Goal: Task Accomplishment & Management: Use online tool/utility

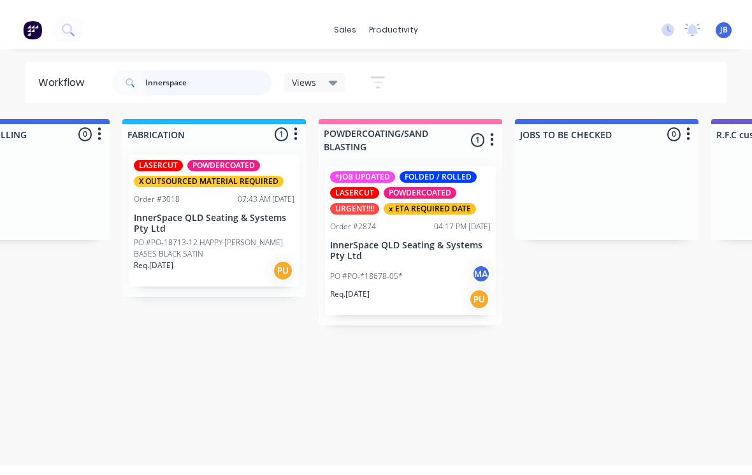
scroll to position [0, 886]
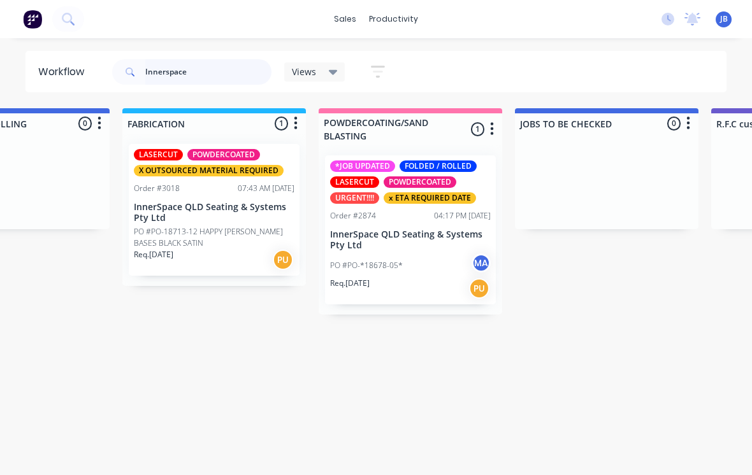
click at [235, 73] on input "Innerspace" at bounding box center [208, 71] width 126 height 25
type input "I"
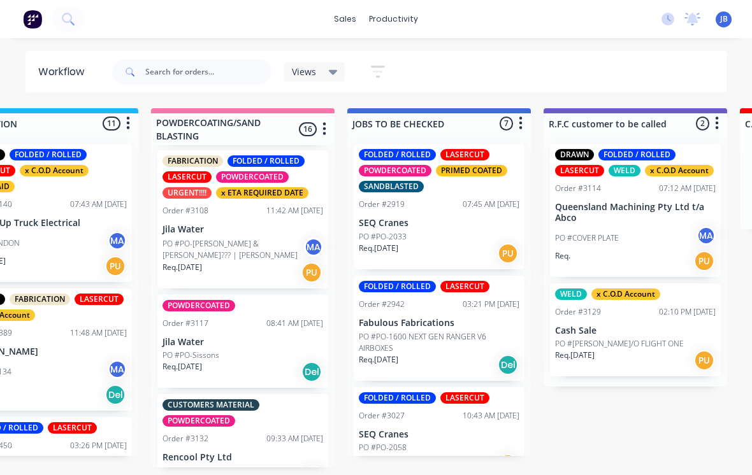
scroll to position [1644, 0]
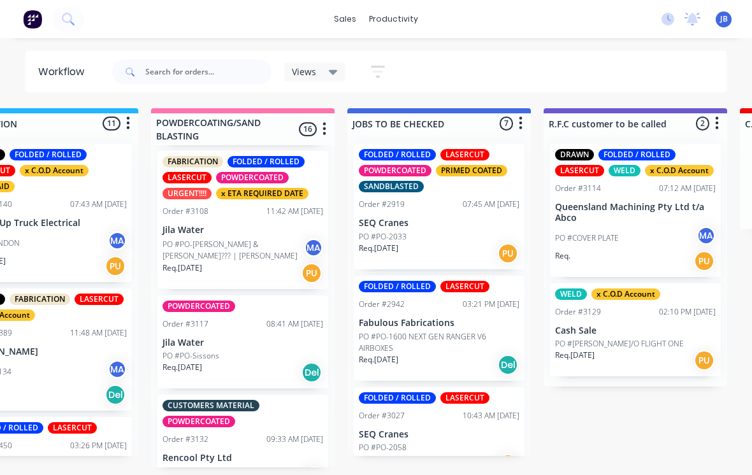
click at [226, 350] on div "PO #PO-Sissons" at bounding box center [242, 355] width 161 height 11
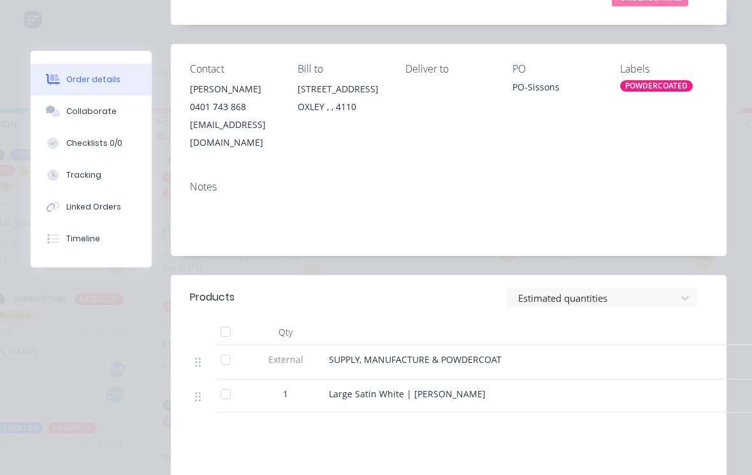
scroll to position [226, 0]
click at [224, 322] on div at bounding box center [225, 332] width 25 height 25
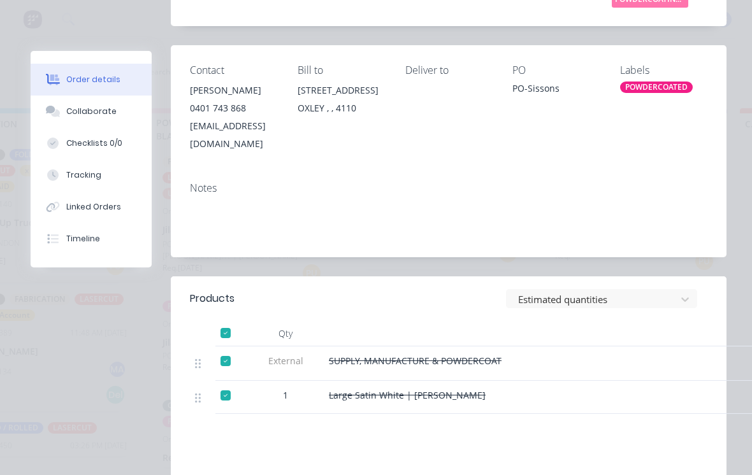
click at [70, 178] on div "Tracking" at bounding box center [83, 174] width 35 height 11
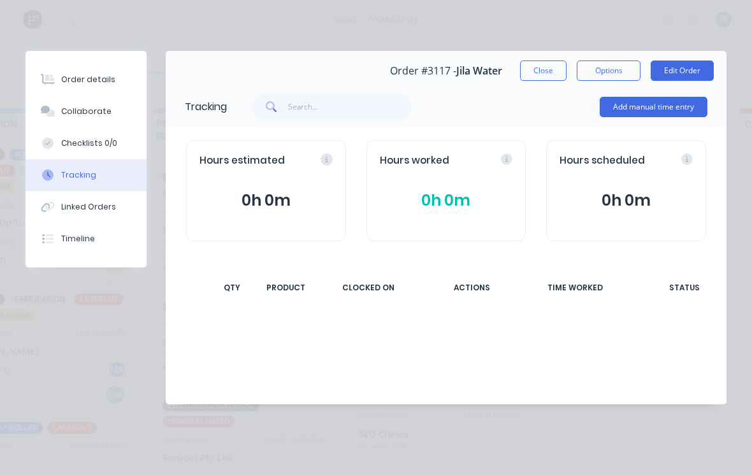
scroll to position [0, 0]
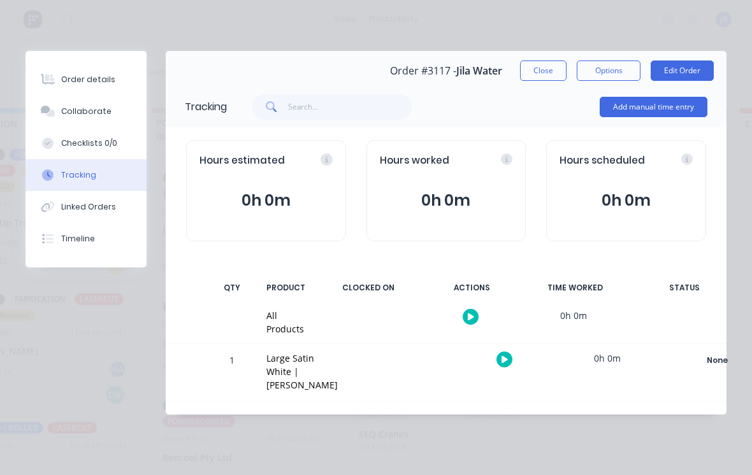
click at [640, 99] on button "Add manual time entry" at bounding box center [653, 107] width 108 height 20
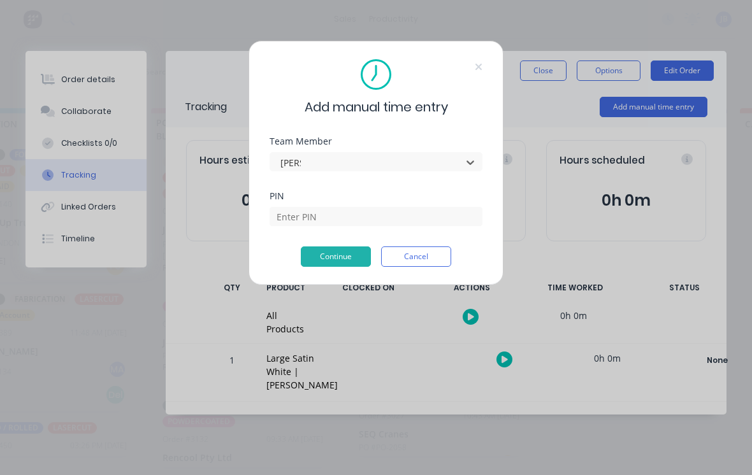
type input "[PERSON_NAME]"
click at [270, 225] on input at bounding box center [375, 216] width 213 height 19
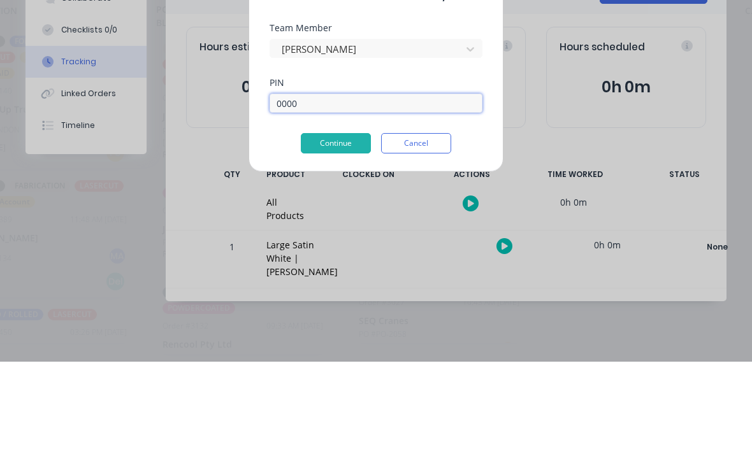
type input "0000"
click at [305, 247] on button "Continue" at bounding box center [336, 257] width 70 height 20
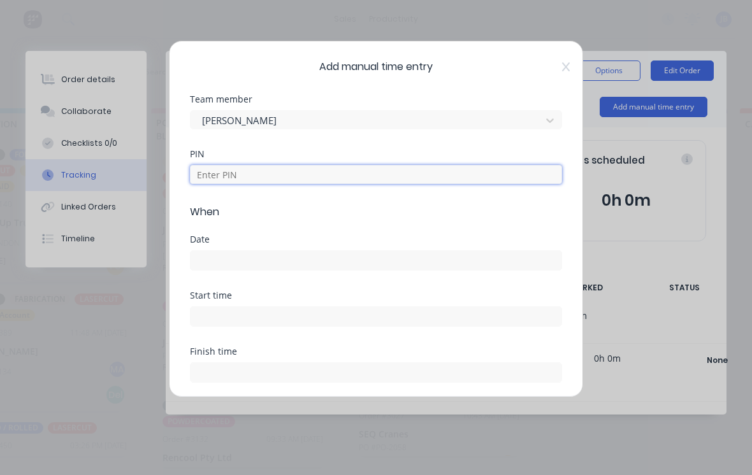
click at [215, 176] on input at bounding box center [376, 174] width 372 height 19
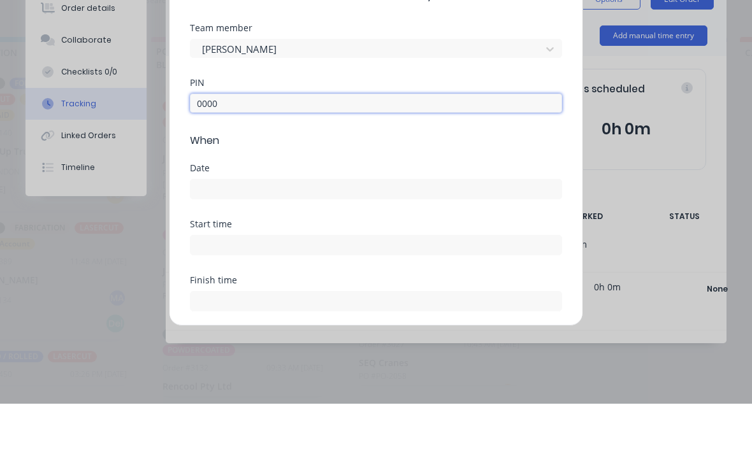
click at [199, 251] on input at bounding box center [375, 260] width 371 height 19
type input "0000"
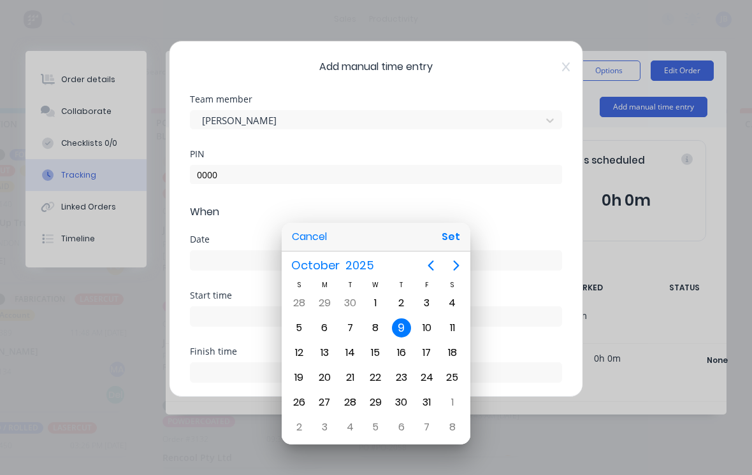
click at [387, 332] on div "8" at bounding box center [374, 328] width 25 height 24
click at [454, 243] on button "Set" at bounding box center [450, 237] width 29 height 23
type input "[DATE]"
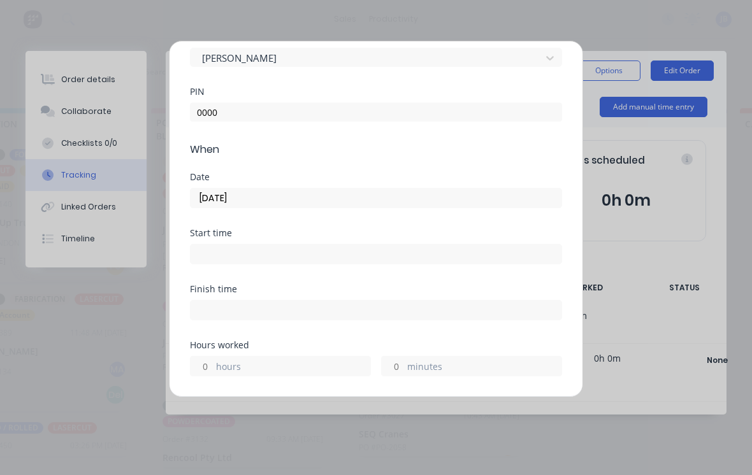
scroll to position [80, 0]
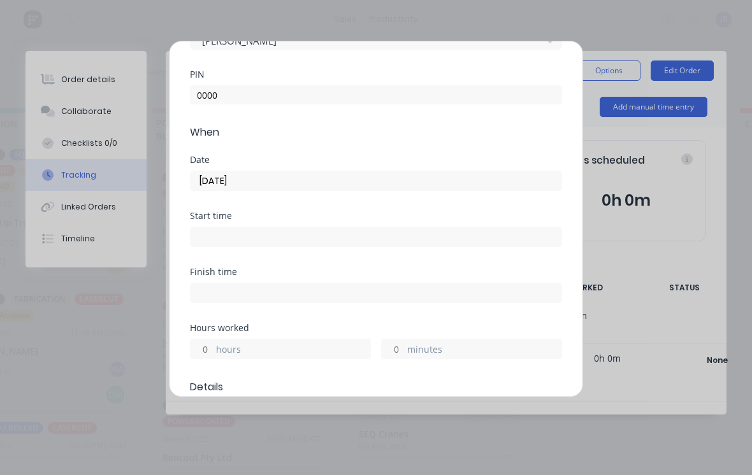
click at [199, 347] on input "hours" at bounding box center [201, 349] width 22 height 19
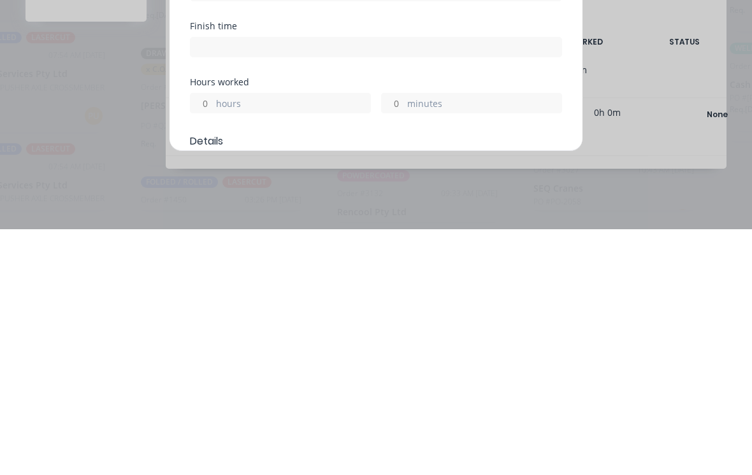
click at [391, 340] on input "minutes" at bounding box center [393, 349] width 22 height 19
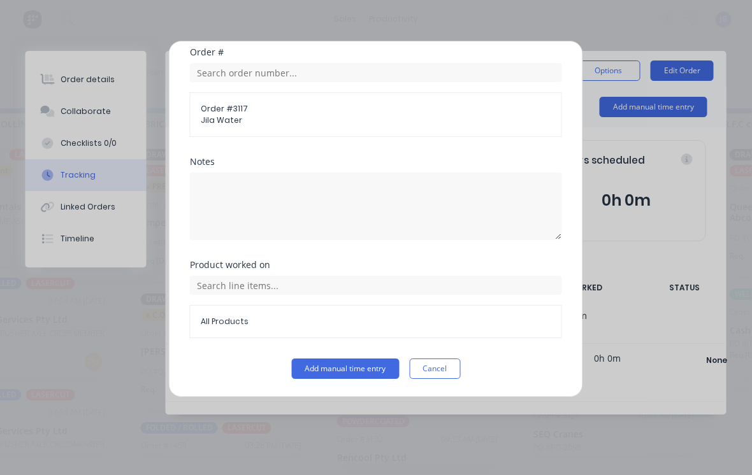
scroll to position [670, 0]
type input "45"
click at [312, 375] on button "Add manual time entry" at bounding box center [346, 369] width 108 height 20
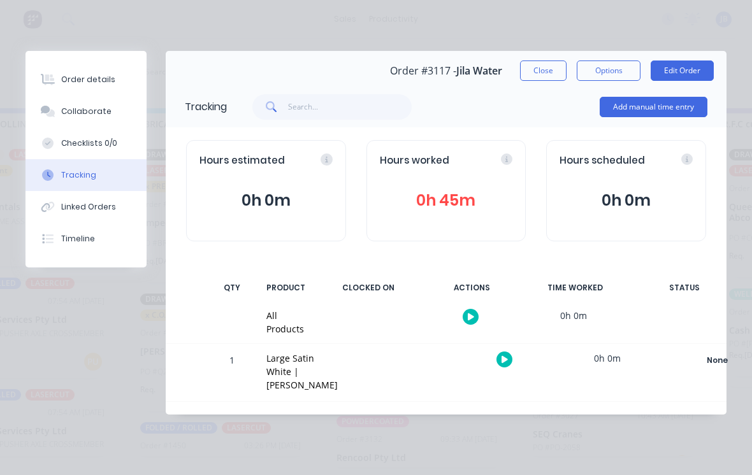
click at [532, 70] on button "Close" at bounding box center [543, 71] width 47 height 20
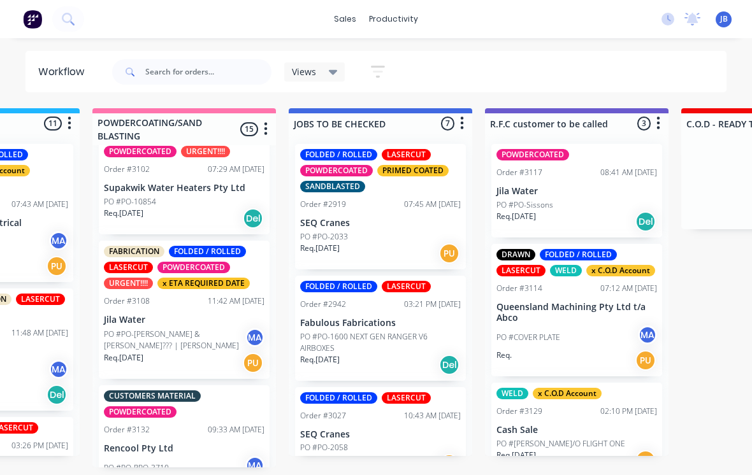
scroll to position [1544, 0]
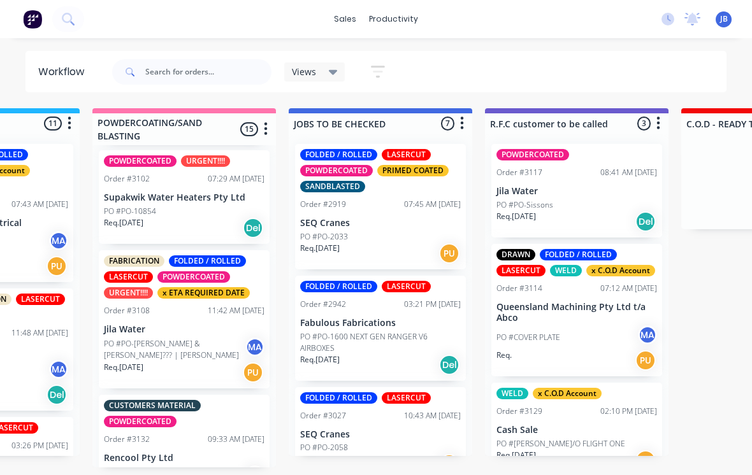
click at [219, 338] on p "PO #PO-[PERSON_NAME] & [PERSON_NAME]??? | [PERSON_NAME]" at bounding box center [174, 349] width 141 height 23
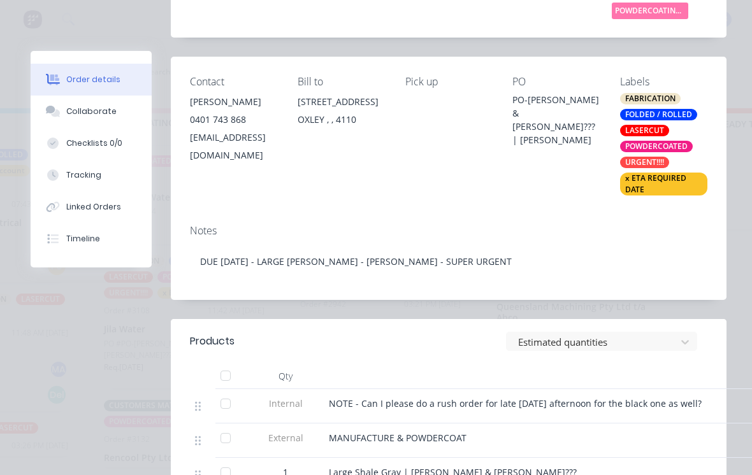
scroll to position [217, 0]
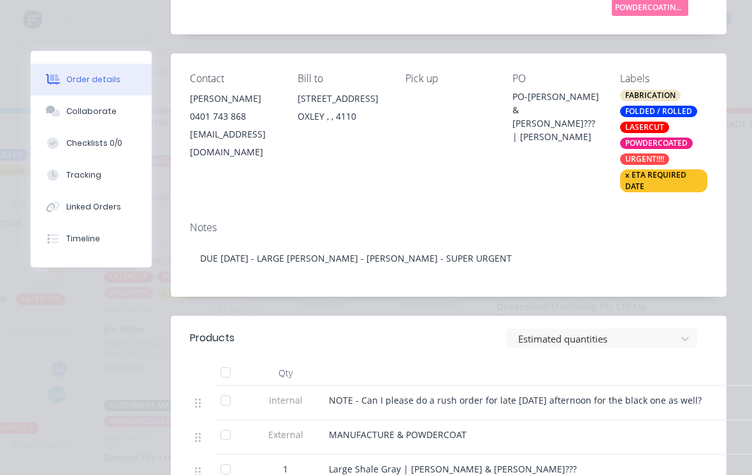
click at [228, 370] on div at bounding box center [225, 372] width 25 height 25
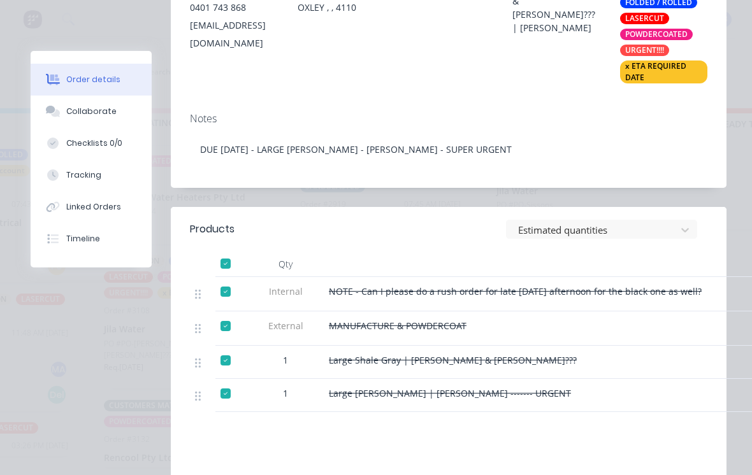
scroll to position [329, 0]
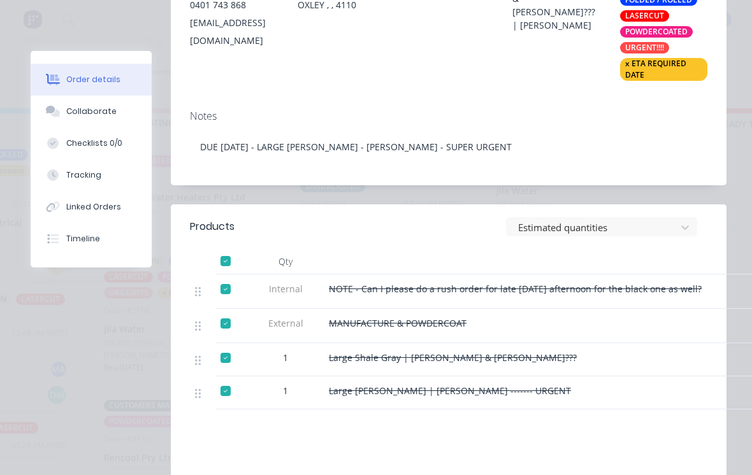
click at [81, 176] on div "Tracking" at bounding box center [83, 174] width 35 height 11
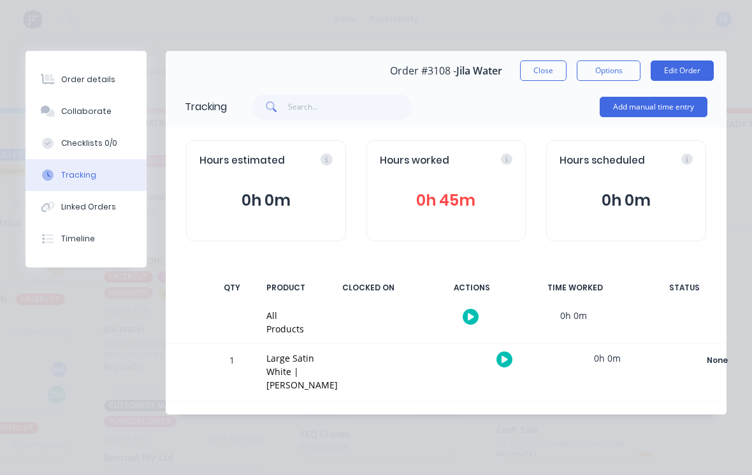
scroll to position [0, 0]
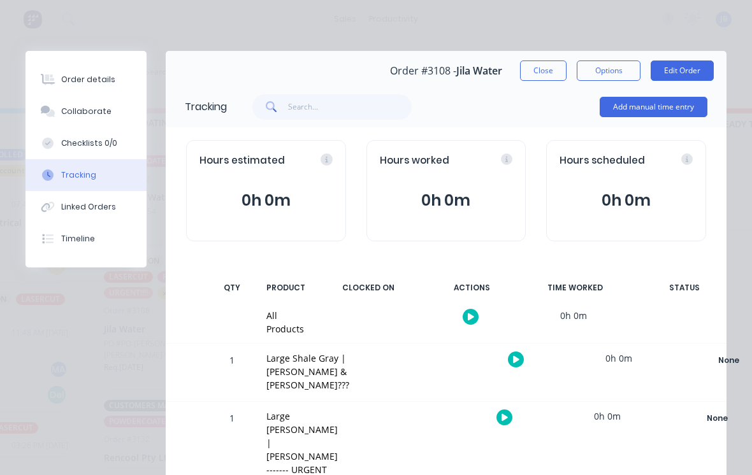
click at [626, 103] on button "Add manual time entry" at bounding box center [653, 107] width 108 height 20
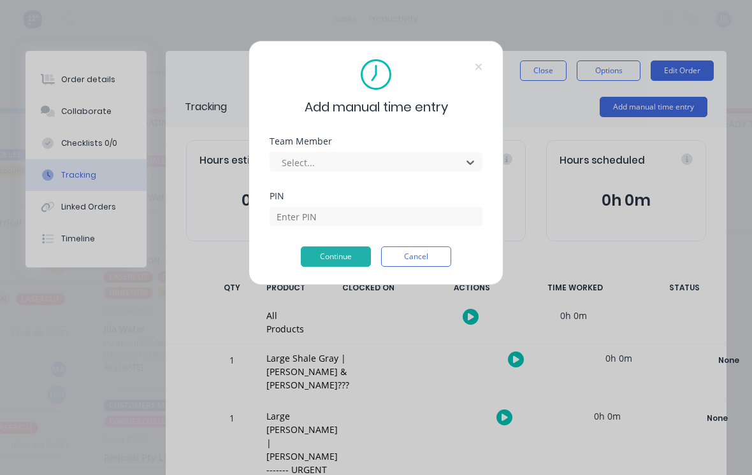
scroll to position [12, 1112]
type input "[PERSON_NAME]"
click at [285, 211] on input at bounding box center [375, 216] width 213 height 19
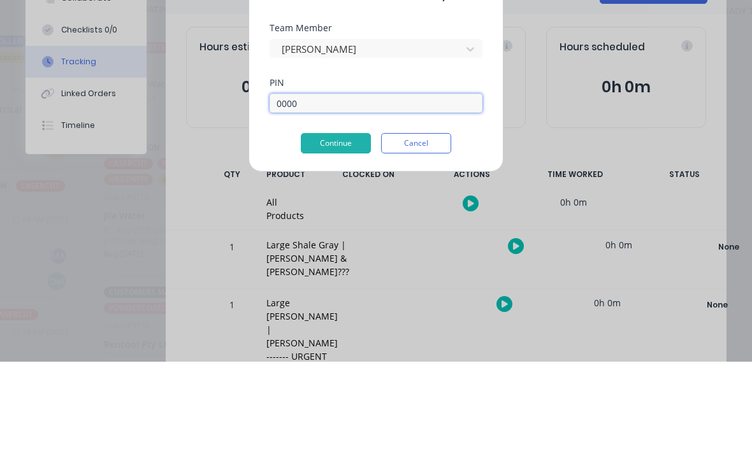
type input "0000"
click at [314, 247] on button "Continue" at bounding box center [336, 257] width 70 height 20
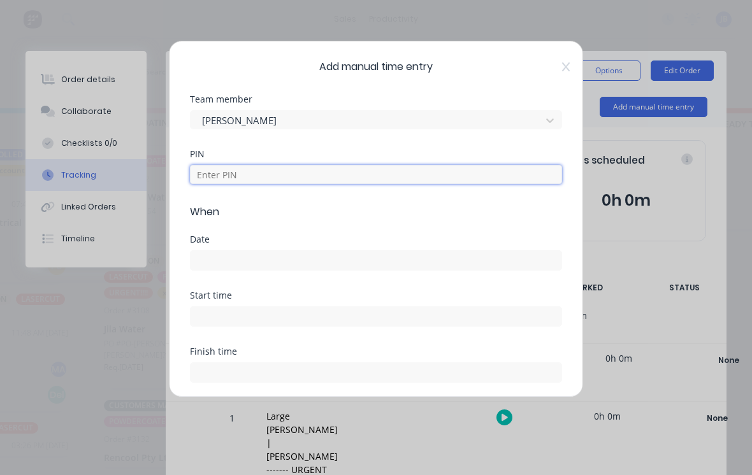
click at [205, 176] on input at bounding box center [376, 174] width 372 height 19
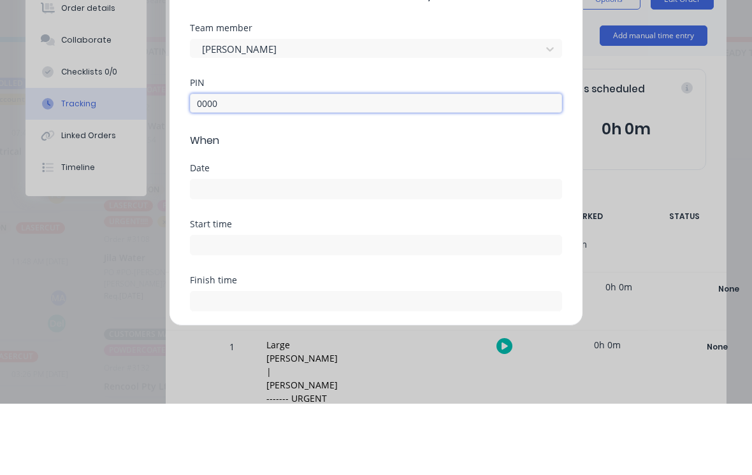
click at [210, 251] on input at bounding box center [375, 260] width 371 height 19
type input "0000"
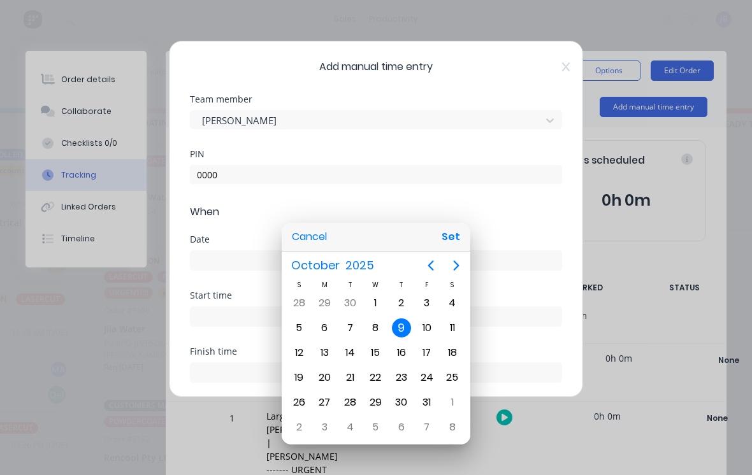
click at [364, 321] on div "8" at bounding box center [374, 328] width 25 height 24
click at [457, 244] on button "Set" at bounding box center [450, 237] width 29 height 23
type input "[DATE]"
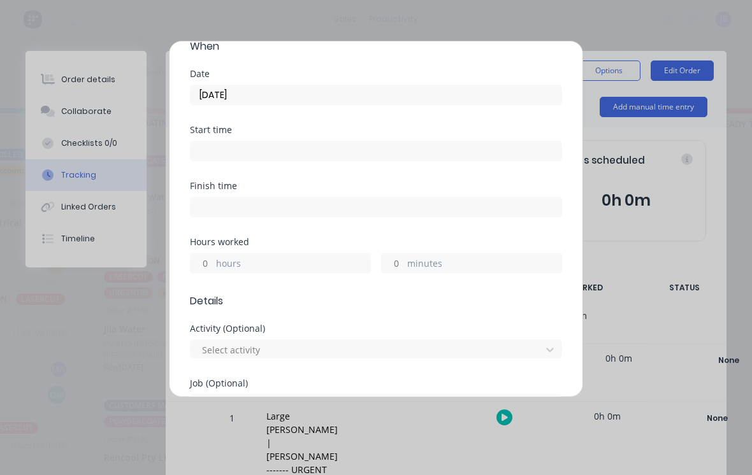
scroll to position [166, 0]
click at [206, 265] on input "hours" at bounding box center [201, 262] width 22 height 19
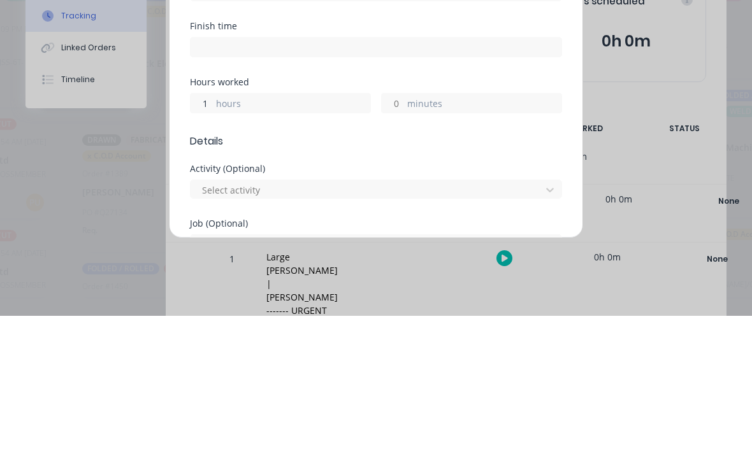
type input "1"
click at [377, 249] on div "1 hours minutes" at bounding box center [376, 261] width 372 height 24
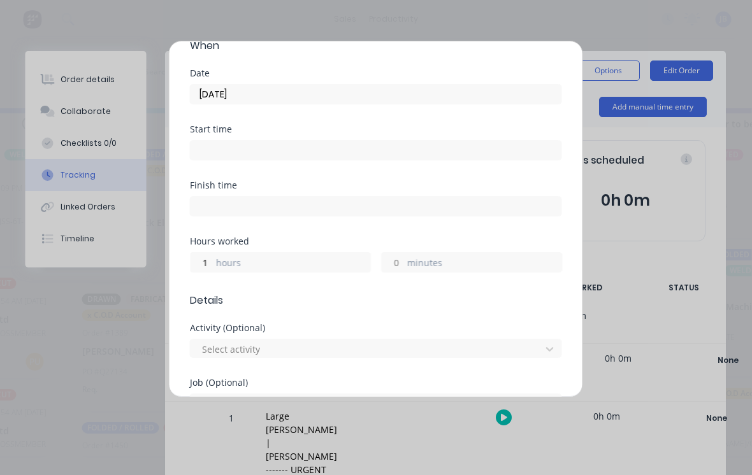
click at [420, 252] on div "1 hours minutes" at bounding box center [376, 261] width 372 height 24
click at [436, 254] on div "minutes" at bounding box center [471, 262] width 181 height 20
click at [436, 252] on div "minutes" at bounding box center [471, 262] width 181 height 20
click at [402, 264] on input "minutes" at bounding box center [393, 262] width 22 height 19
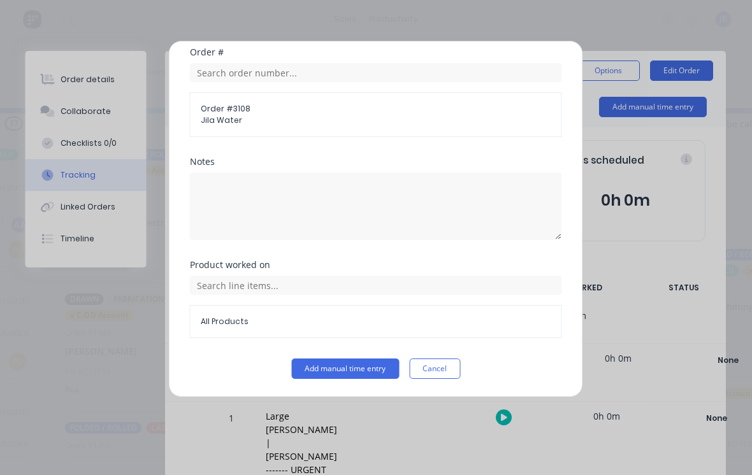
scroll to position [669, 0]
type input "25"
click at [308, 371] on button "Add manual time entry" at bounding box center [346, 369] width 108 height 20
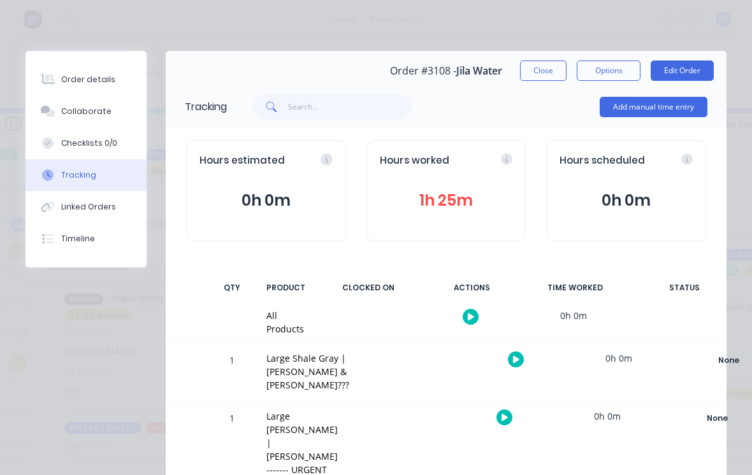
click at [541, 70] on button "Close" at bounding box center [543, 71] width 47 height 20
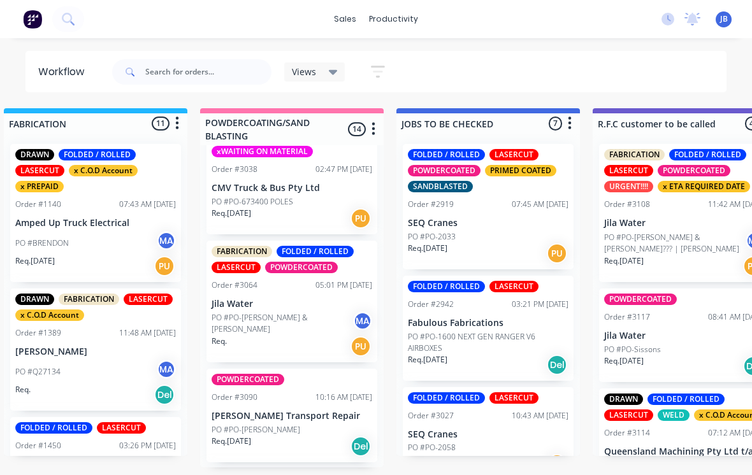
scroll to position [1112, 0]
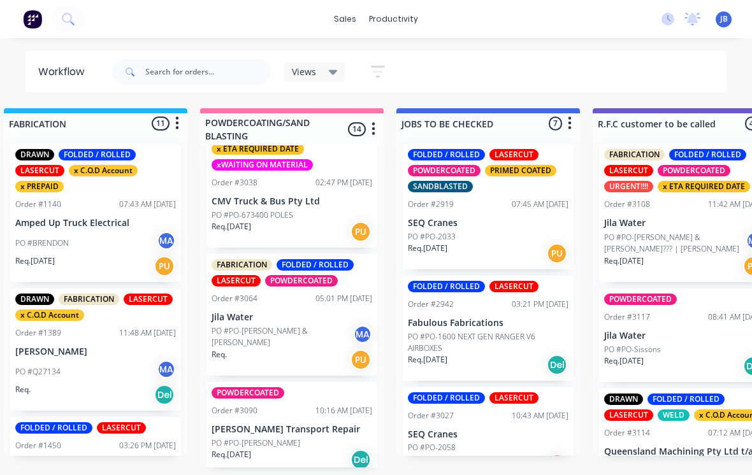
click at [230, 326] on p "PO #PO-[PERSON_NAME] & [PERSON_NAME]" at bounding box center [281, 337] width 141 height 23
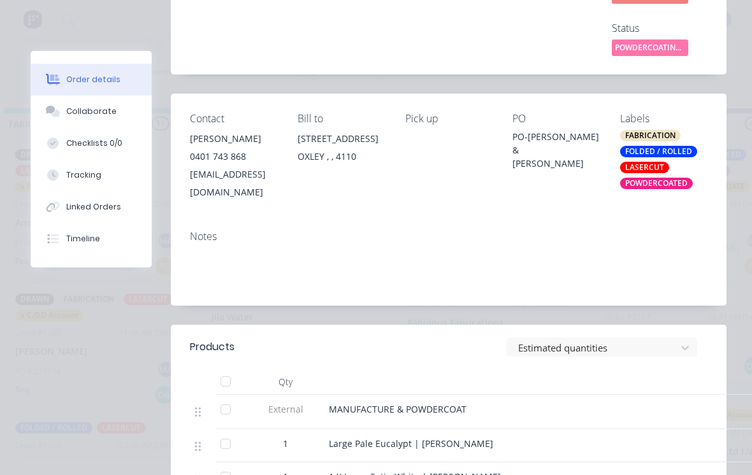
scroll to position [178, 0]
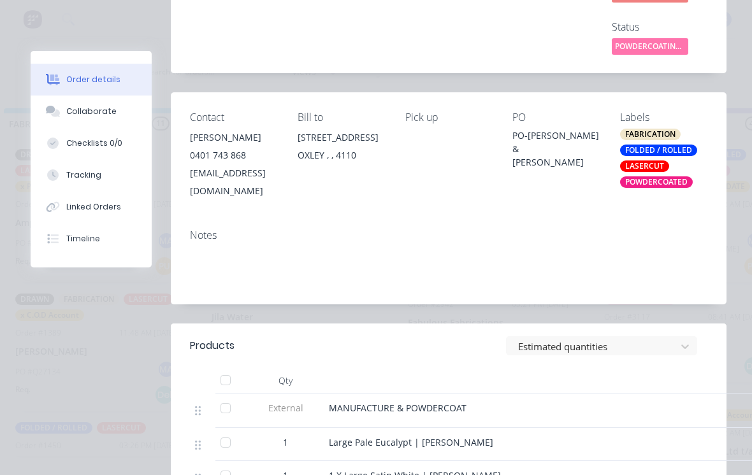
click at [221, 368] on div at bounding box center [225, 380] width 25 height 25
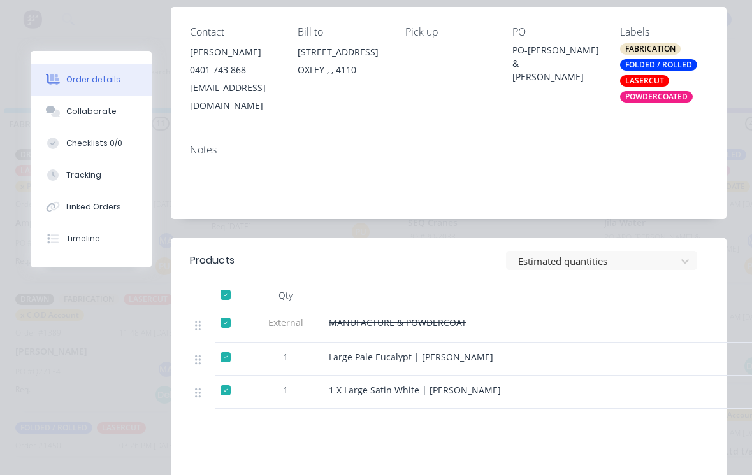
scroll to position [262, 0]
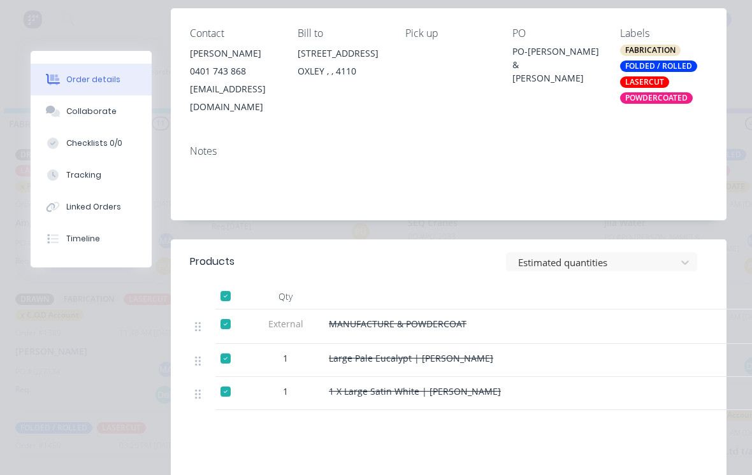
click at [67, 187] on button "Tracking" at bounding box center [91, 175] width 121 height 32
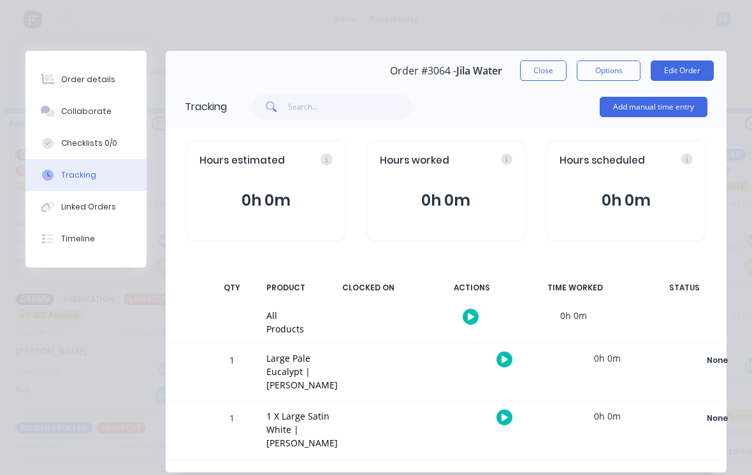
click at [655, 104] on button "Add manual time entry" at bounding box center [653, 107] width 108 height 20
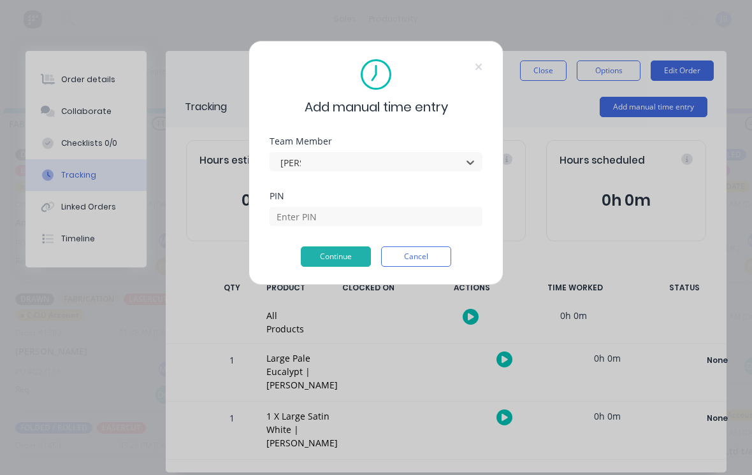
type input "[PERSON_NAME]"
click at [285, 215] on input at bounding box center [375, 216] width 213 height 19
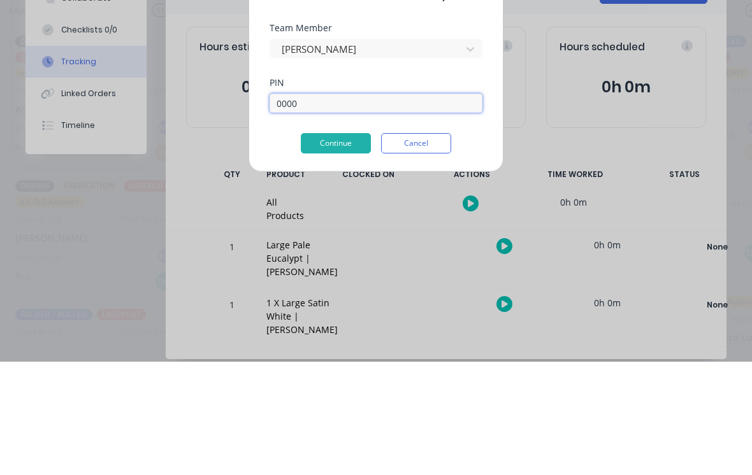
type input "0000"
click at [297, 247] on div "Continue Cancel" at bounding box center [375, 257] width 213 height 20
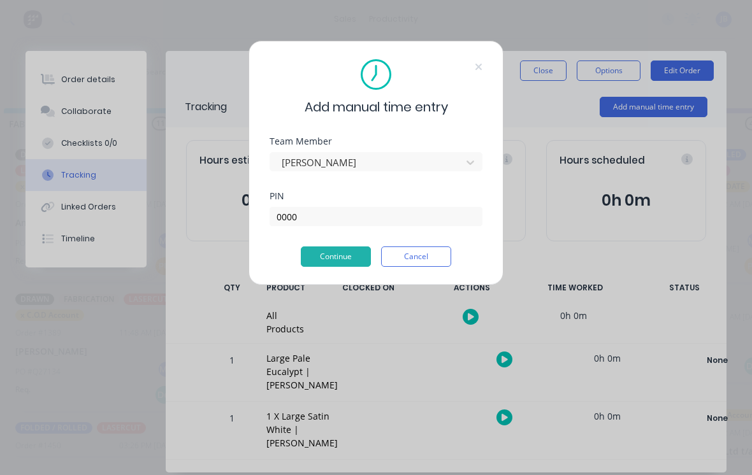
click at [339, 279] on div "Add manual time entry Team Member [PERSON_NAME] PIN 0000 Continue Cancel" at bounding box center [375, 163] width 255 height 245
click at [310, 240] on div "PIN 0000" at bounding box center [375, 219] width 213 height 55
click at [309, 266] on button "Continue" at bounding box center [336, 257] width 70 height 20
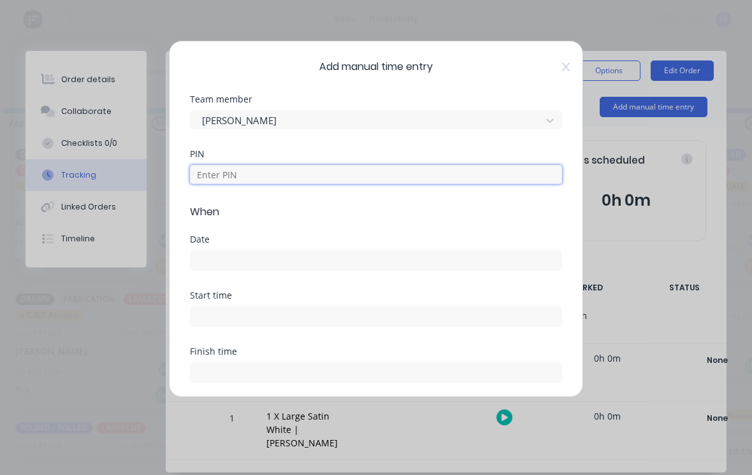
click at [221, 180] on input at bounding box center [376, 174] width 372 height 19
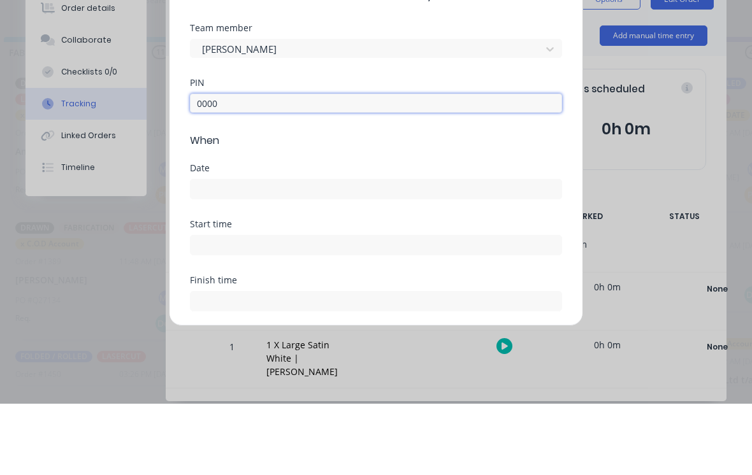
click at [217, 251] on input at bounding box center [375, 260] width 371 height 19
type input "0000"
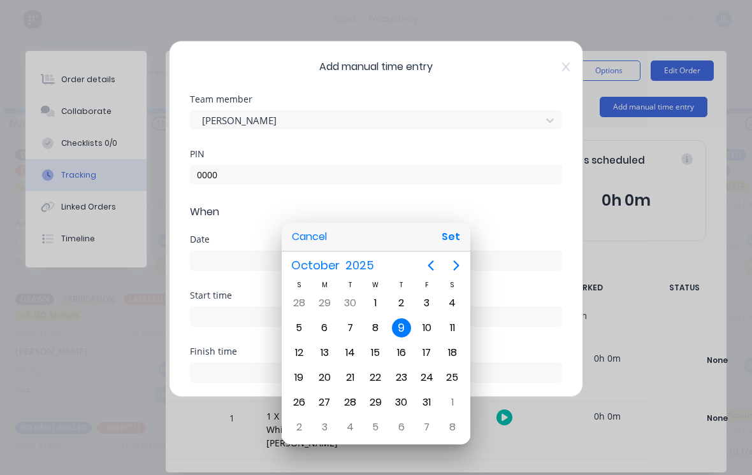
click at [369, 327] on div "8" at bounding box center [375, 328] width 19 height 19
click at [462, 243] on button "Set" at bounding box center [450, 237] width 29 height 23
type input "[DATE]"
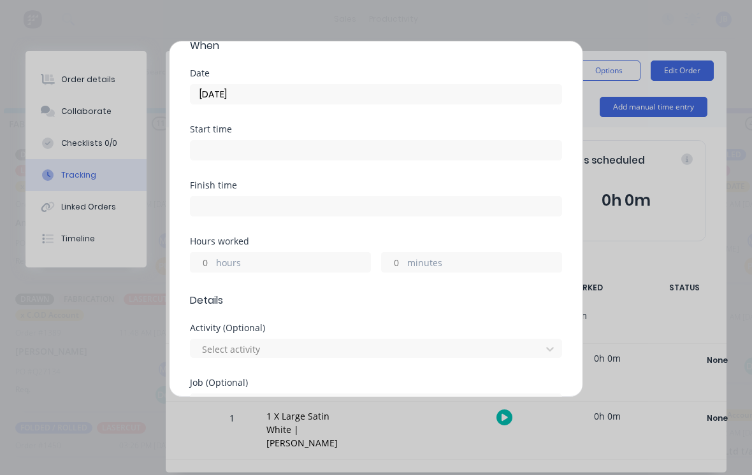
scroll to position [164, 0]
click at [204, 265] on input "hours" at bounding box center [201, 264] width 22 height 19
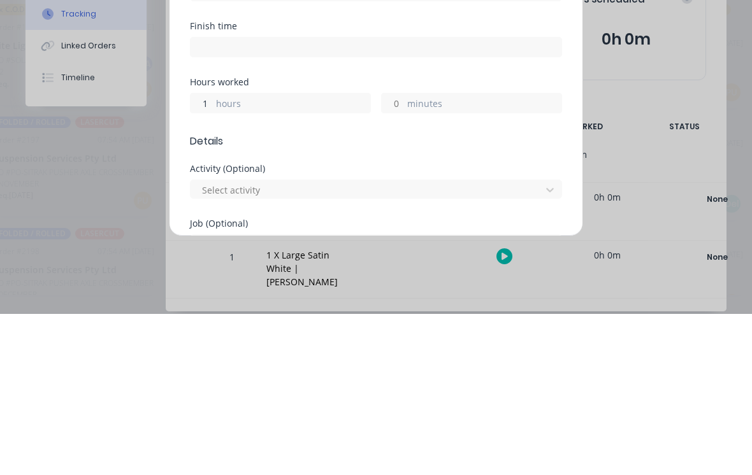
type input "1"
click at [389, 255] on input "minutes" at bounding box center [393, 264] width 22 height 19
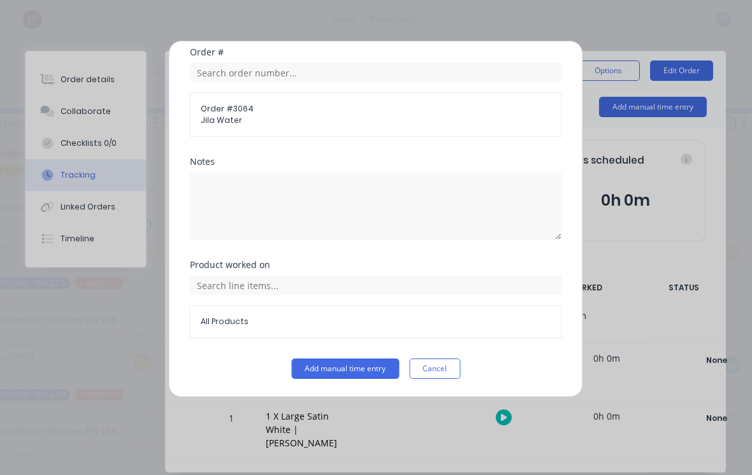
scroll to position [669, 0]
type input "25"
click at [305, 366] on button "Add manual time entry" at bounding box center [346, 369] width 108 height 20
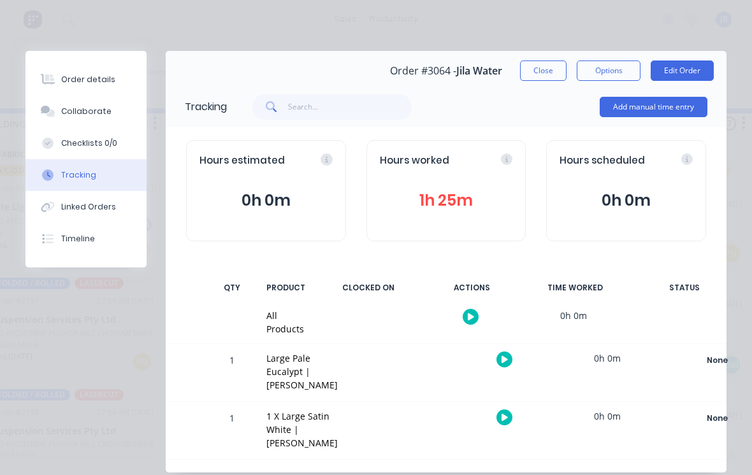
click at [553, 76] on button "Close" at bounding box center [543, 71] width 47 height 20
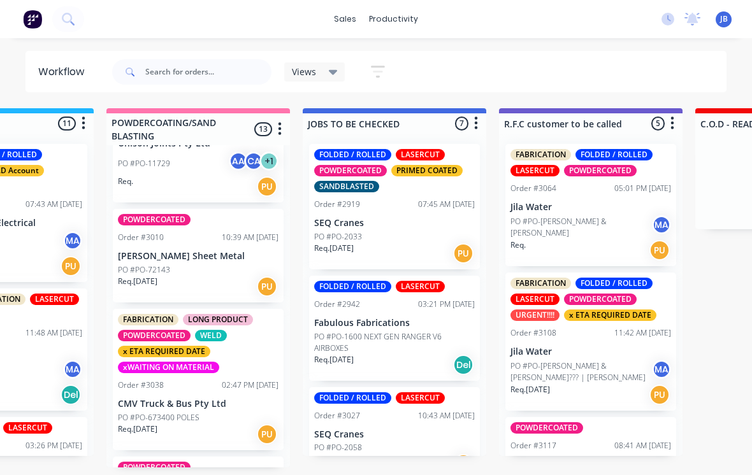
scroll to position [910, 0]
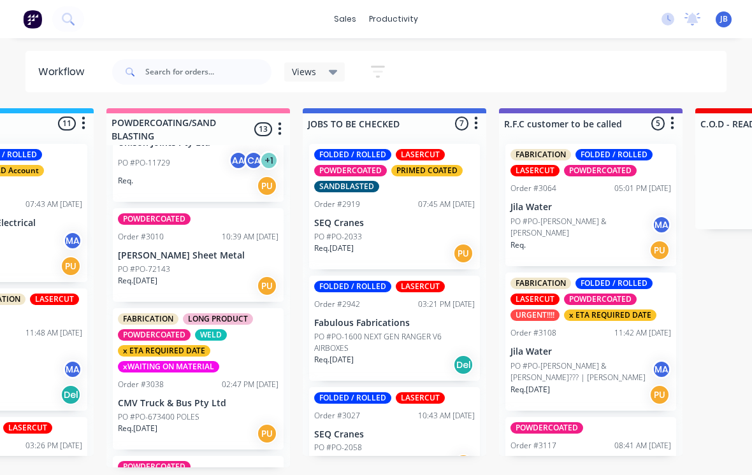
click at [152, 379] on div "Order #3038" at bounding box center [141, 384] width 46 height 11
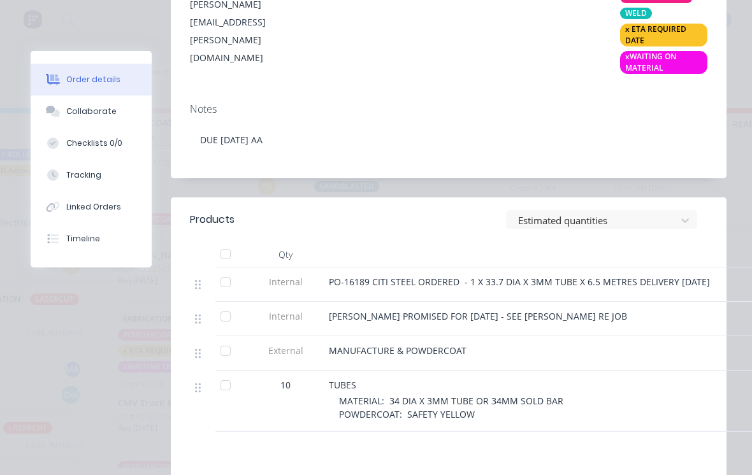
scroll to position [354, 0]
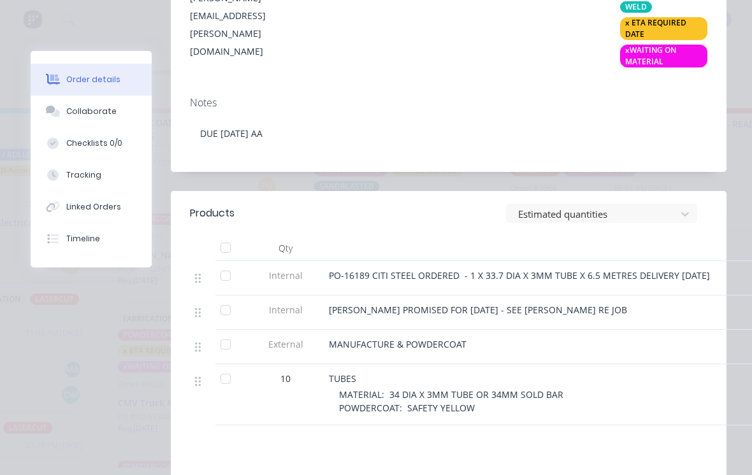
click at [63, 104] on button "Collaborate" at bounding box center [91, 112] width 121 height 32
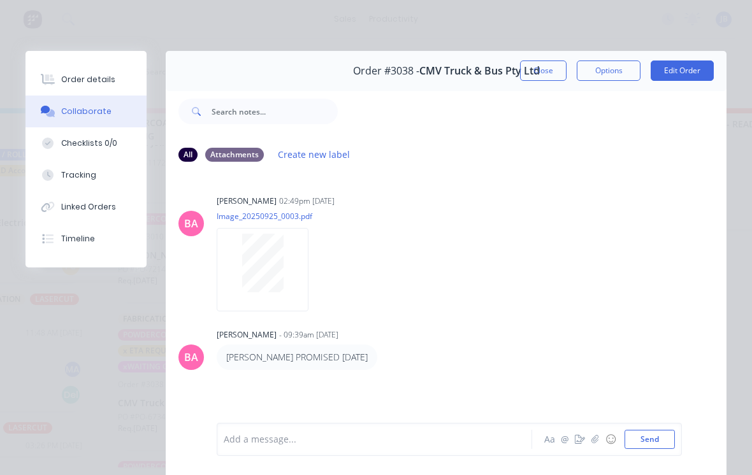
scroll to position [29, 0]
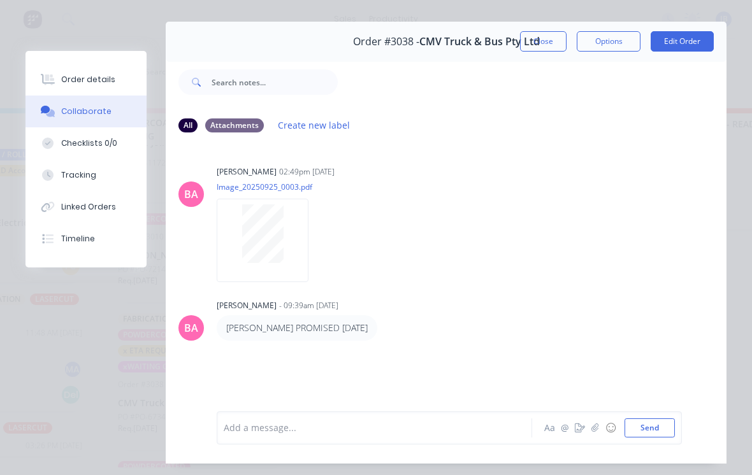
click at [540, 36] on button "Close" at bounding box center [543, 41] width 47 height 20
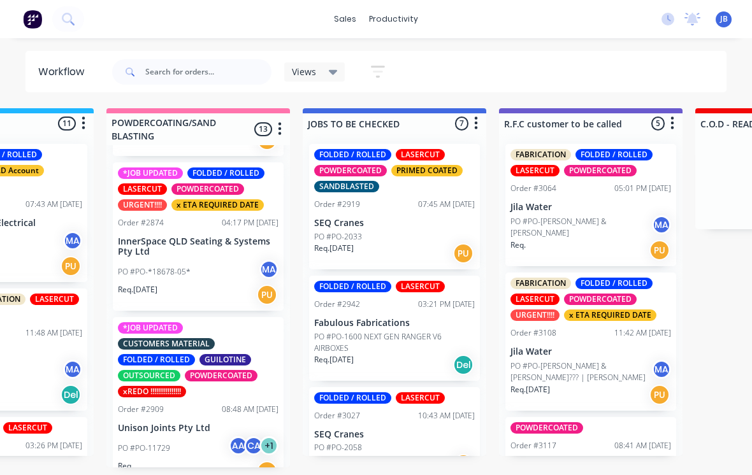
scroll to position [629, 0]
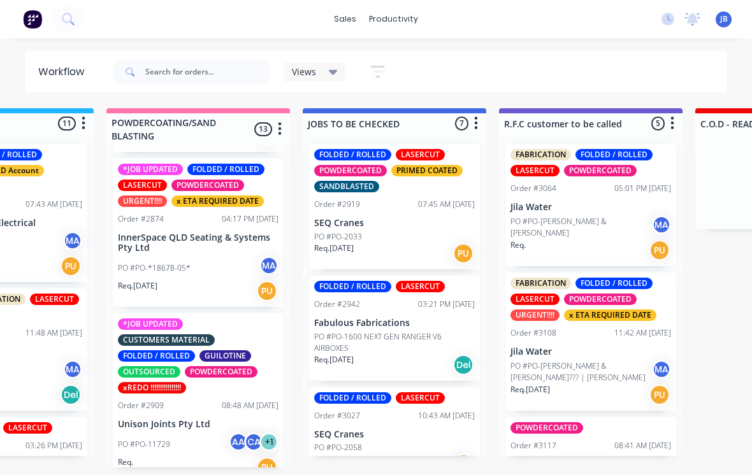
click at [134, 262] on p "PO #PO-*18678-05*" at bounding box center [154, 267] width 73 height 11
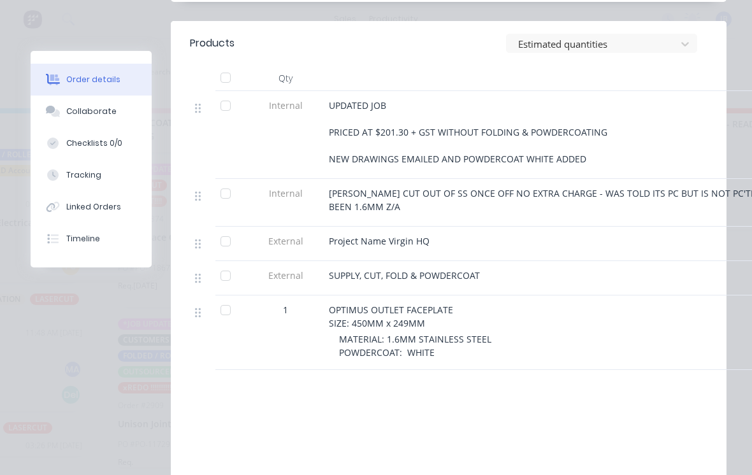
scroll to position [518, 0]
click at [59, 113] on icon at bounding box center [55, 114] width 9 height 8
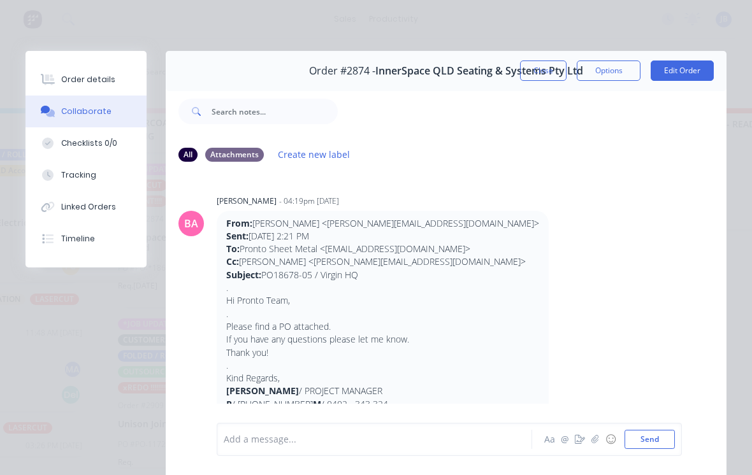
click at [65, 180] on div "Tracking" at bounding box center [78, 174] width 35 height 11
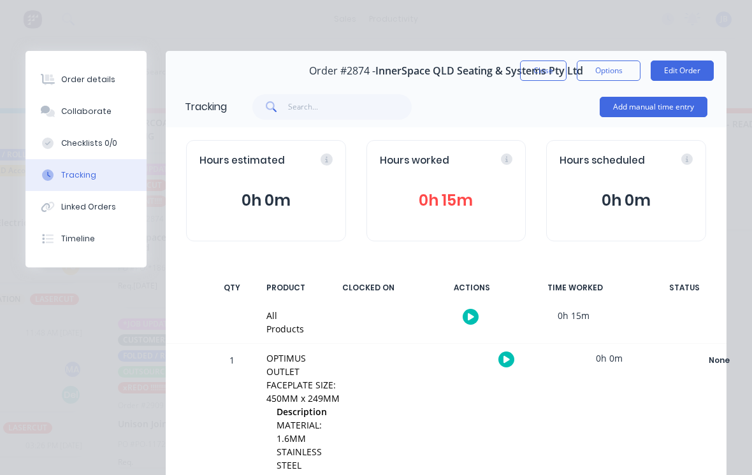
click at [691, 124] on div "Add manual time entry" at bounding box center [653, 107] width 108 height 38
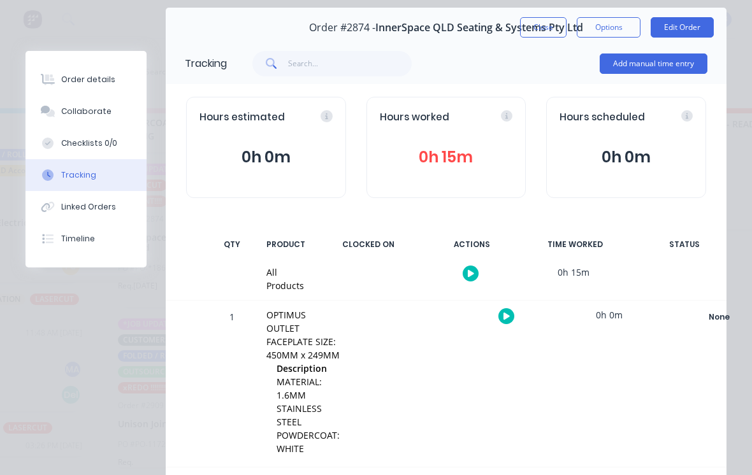
scroll to position [39, 0]
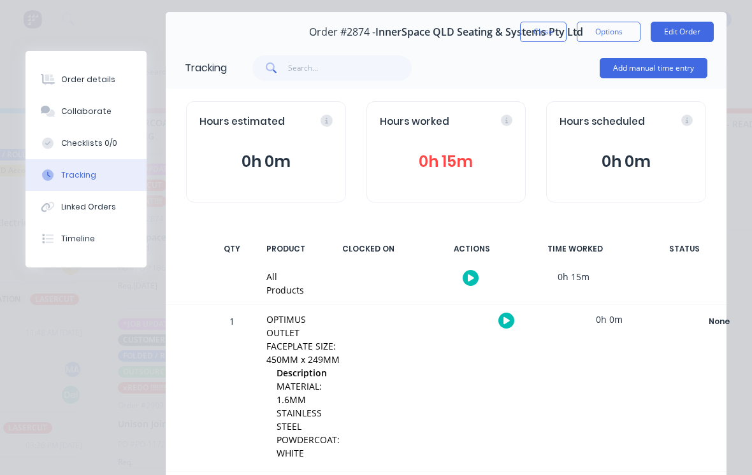
click at [680, 72] on button "Add manual time entry" at bounding box center [653, 68] width 108 height 20
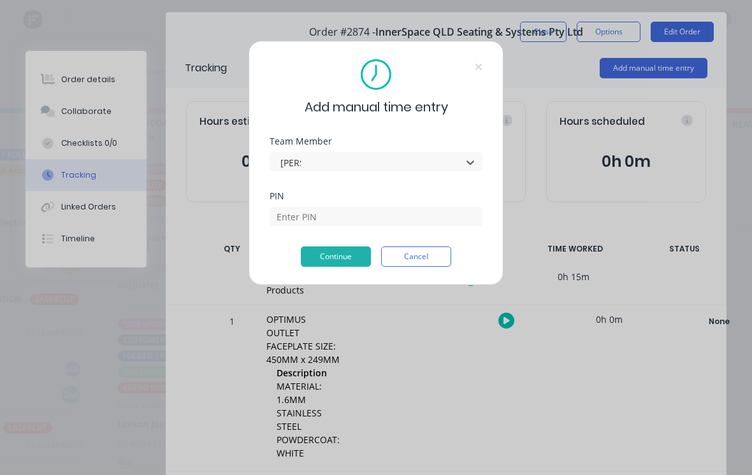
type input "[PERSON_NAME]"
click at [298, 233] on div "PIN" at bounding box center [375, 219] width 213 height 55
click at [279, 208] on input at bounding box center [375, 216] width 213 height 19
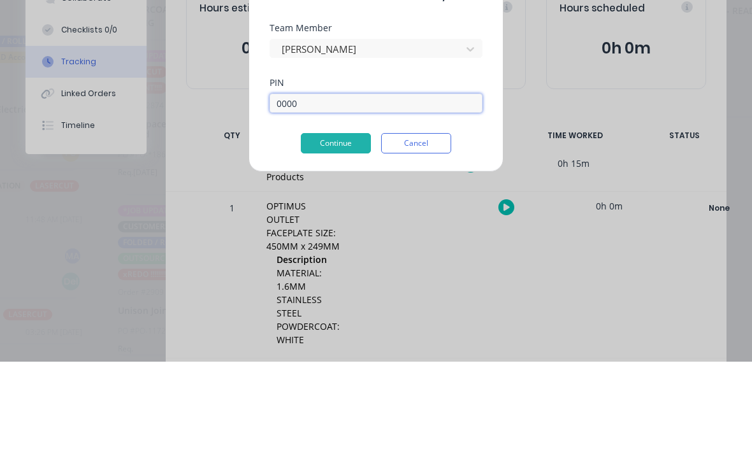
type input "0000"
click at [325, 247] on button "Continue" at bounding box center [336, 257] width 70 height 20
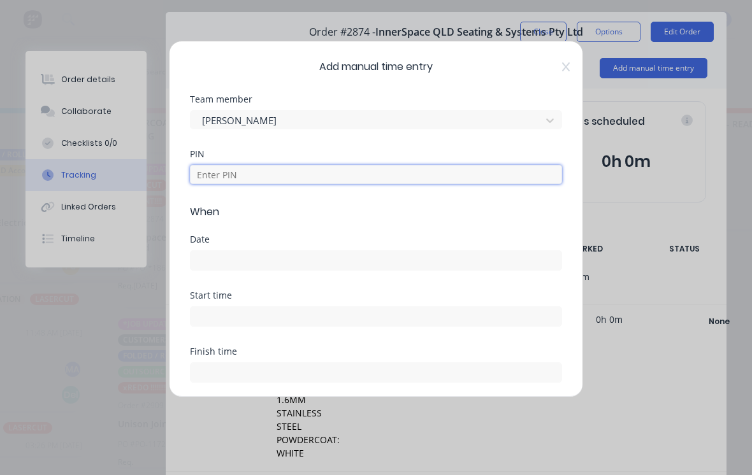
click at [205, 170] on input at bounding box center [376, 174] width 372 height 19
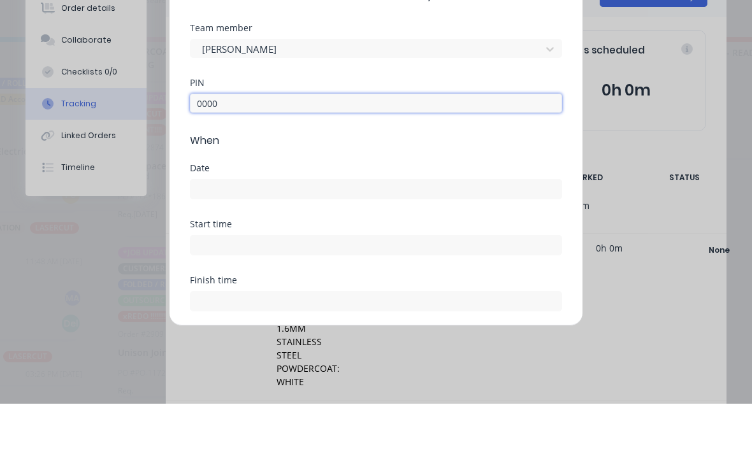
click at [211, 251] on input at bounding box center [375, 260] width 371 height 19
type input "0000"
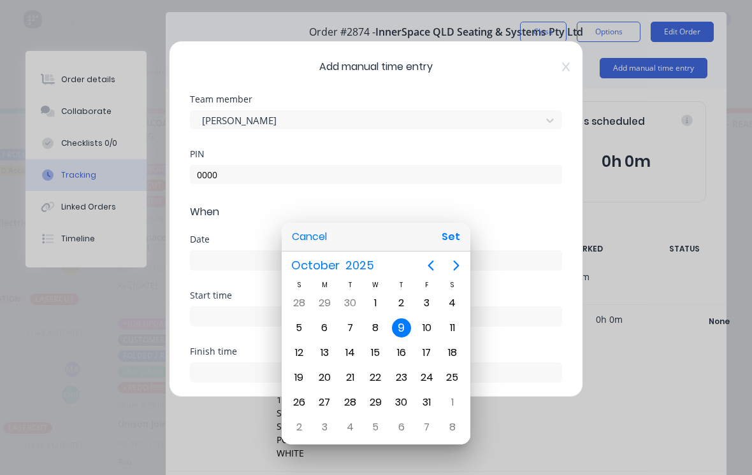
click at [445, 247] on button "Set" at bounding box center [450, 237] width 29 height 23
type input "[DATE]"
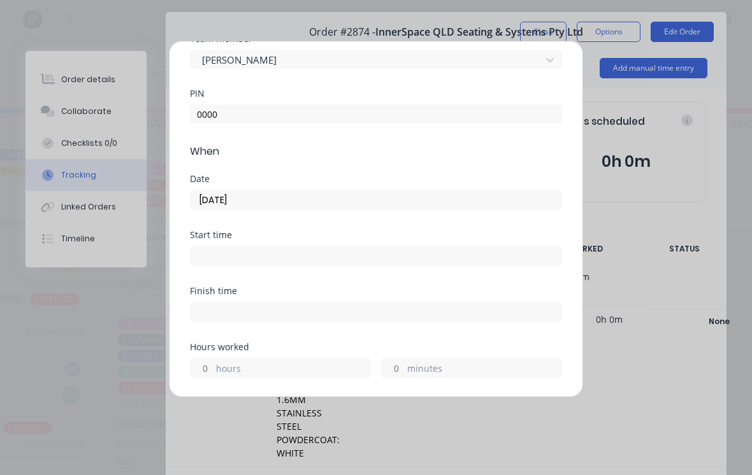
scroll to position [150, 0]
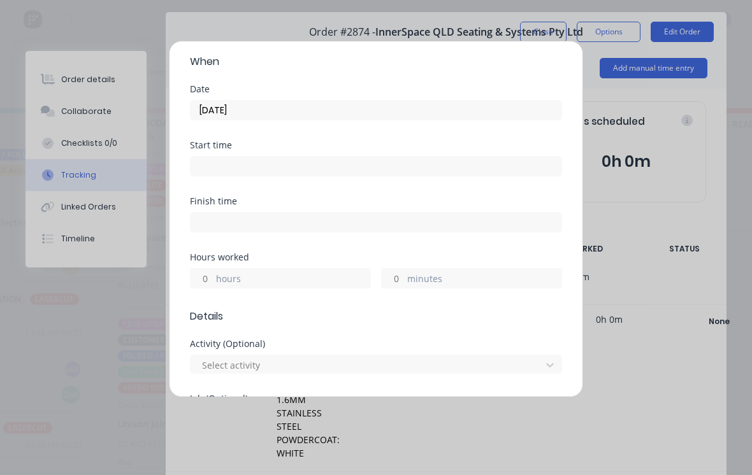
click at [401, 285] on input "minutes" at bounding box center [393, 278] width 22 height 19
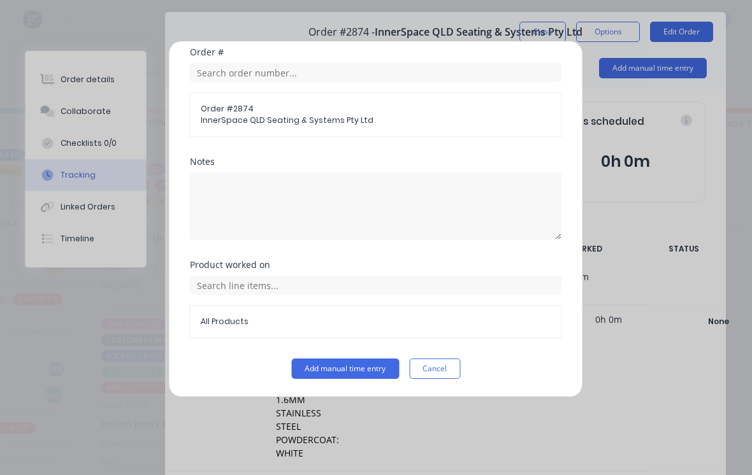
scroll to position [669, 0]
type input "30"
click at [317, 367] on button "Add manual time entry" at bounding box center [346, 369] width 108 height 20
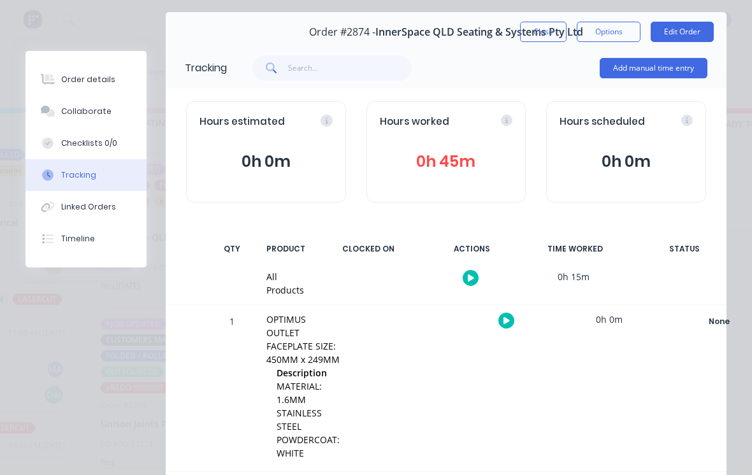
click at [561, 22] on button "Close" at bounding box center [543, 32] width 47 height 20
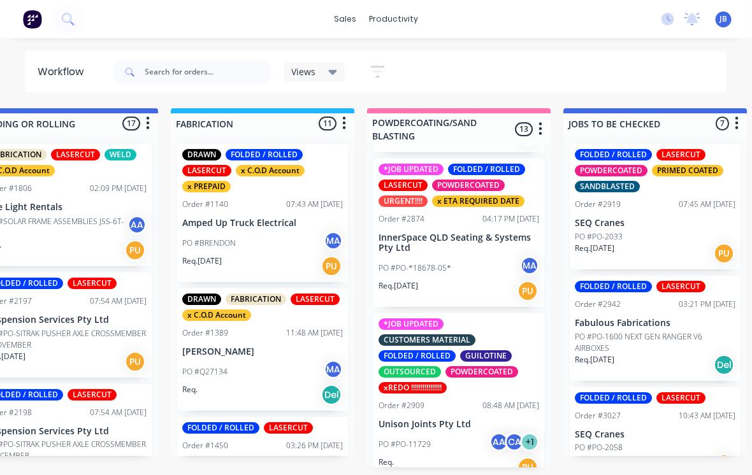
scroll to position [12, 838]
